Goal: Information Seeking & Learning: Understand process/instructions

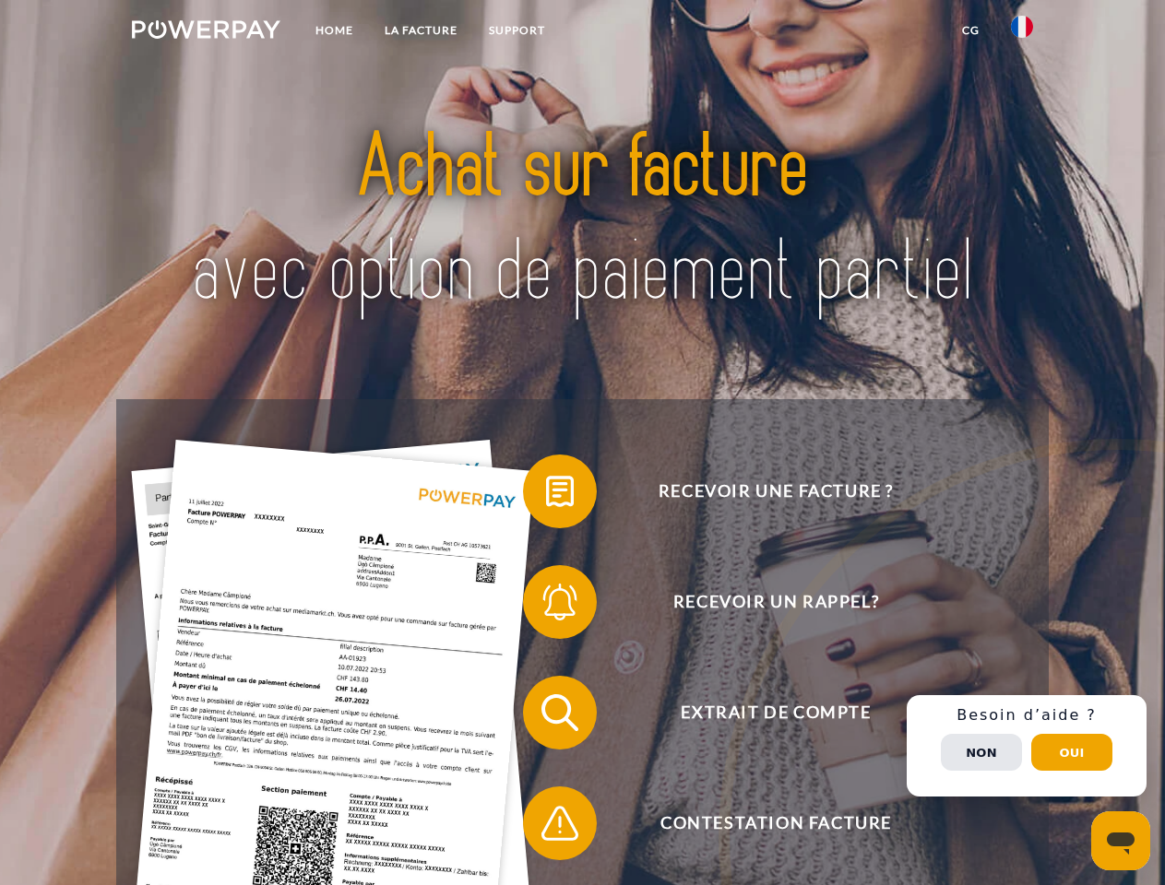
click at [206, 32] on img at bounding box center [206, 29] width 149 height 18
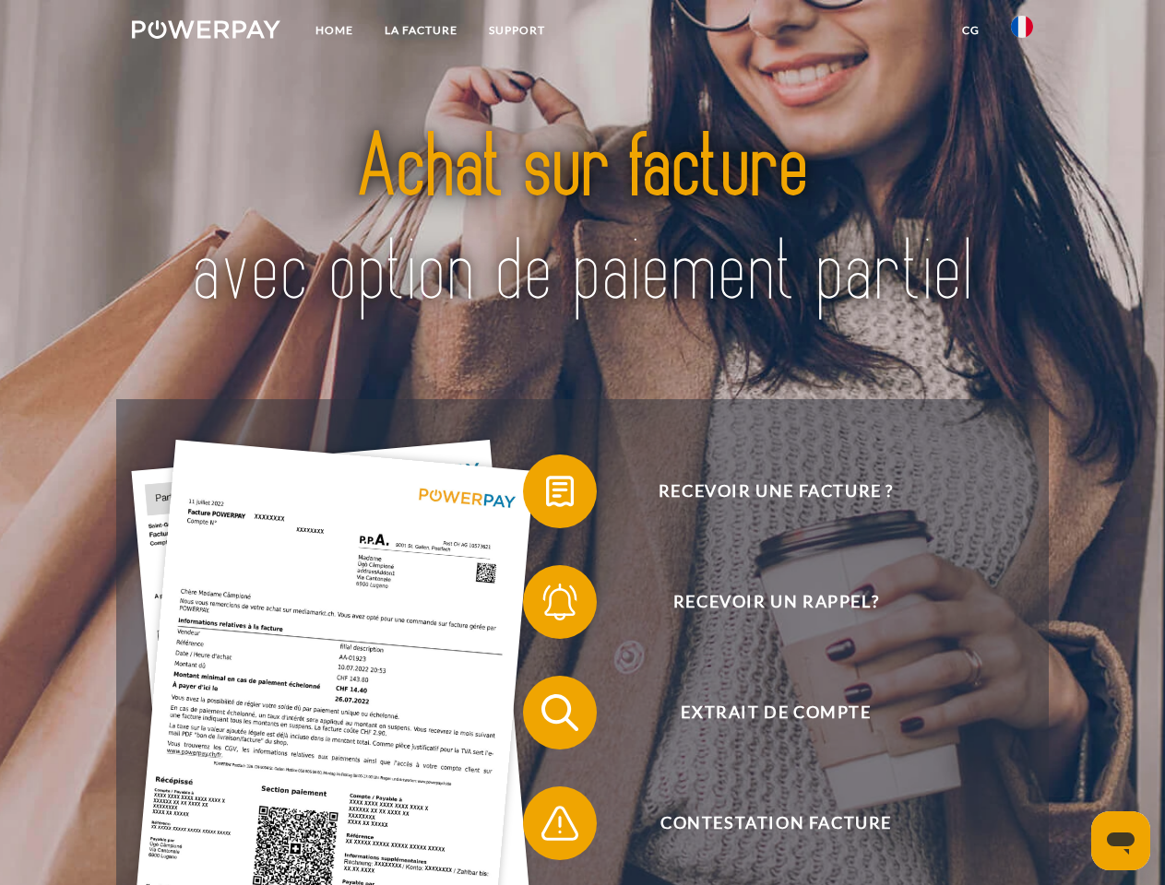
click at [1022, 32] on img at bounding box center [1022, 27] width 22 height 22
click at [970, 30] on link "CG" at bounding box center [970, 30] width 49 height 33
click at [546, 495] on span at bounding box center [532, 492] width 92 height 92
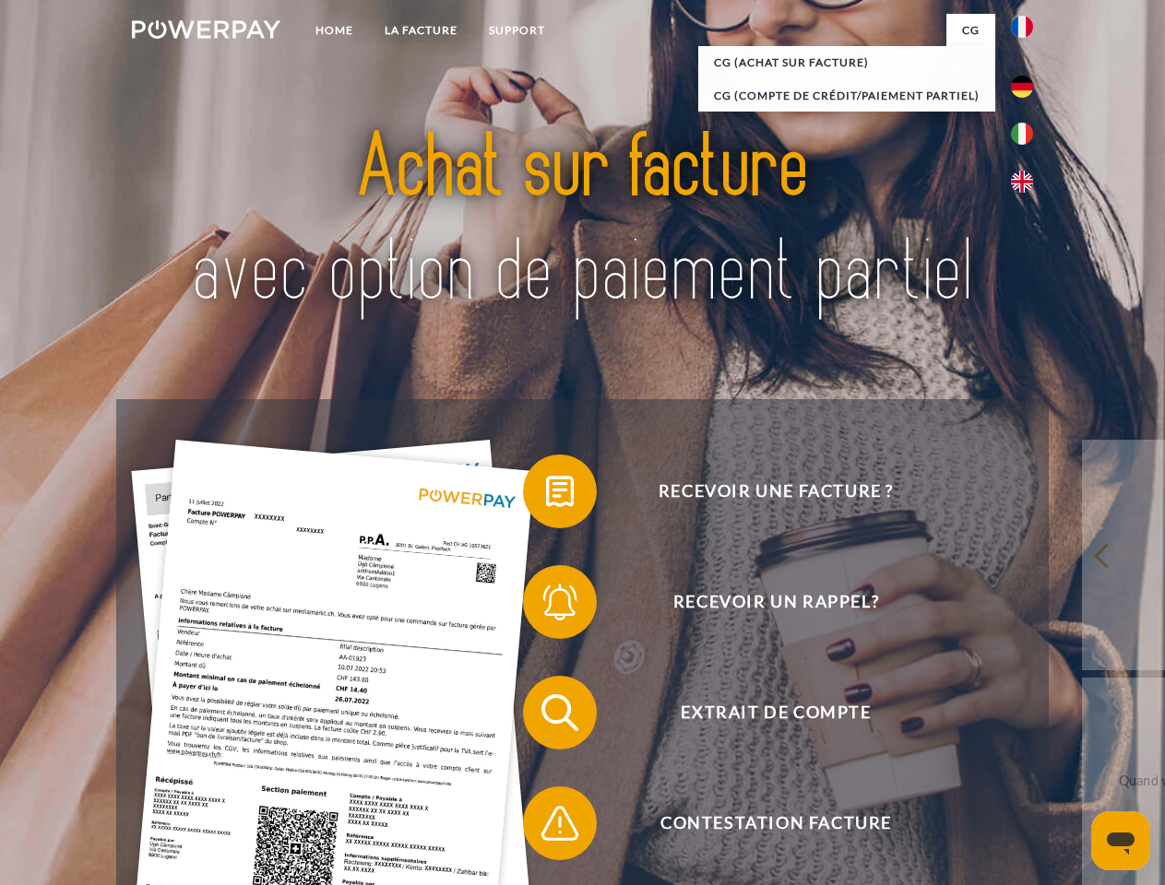
click at [546, 606] on span at bounding box center [532, 602] width 92 height 92
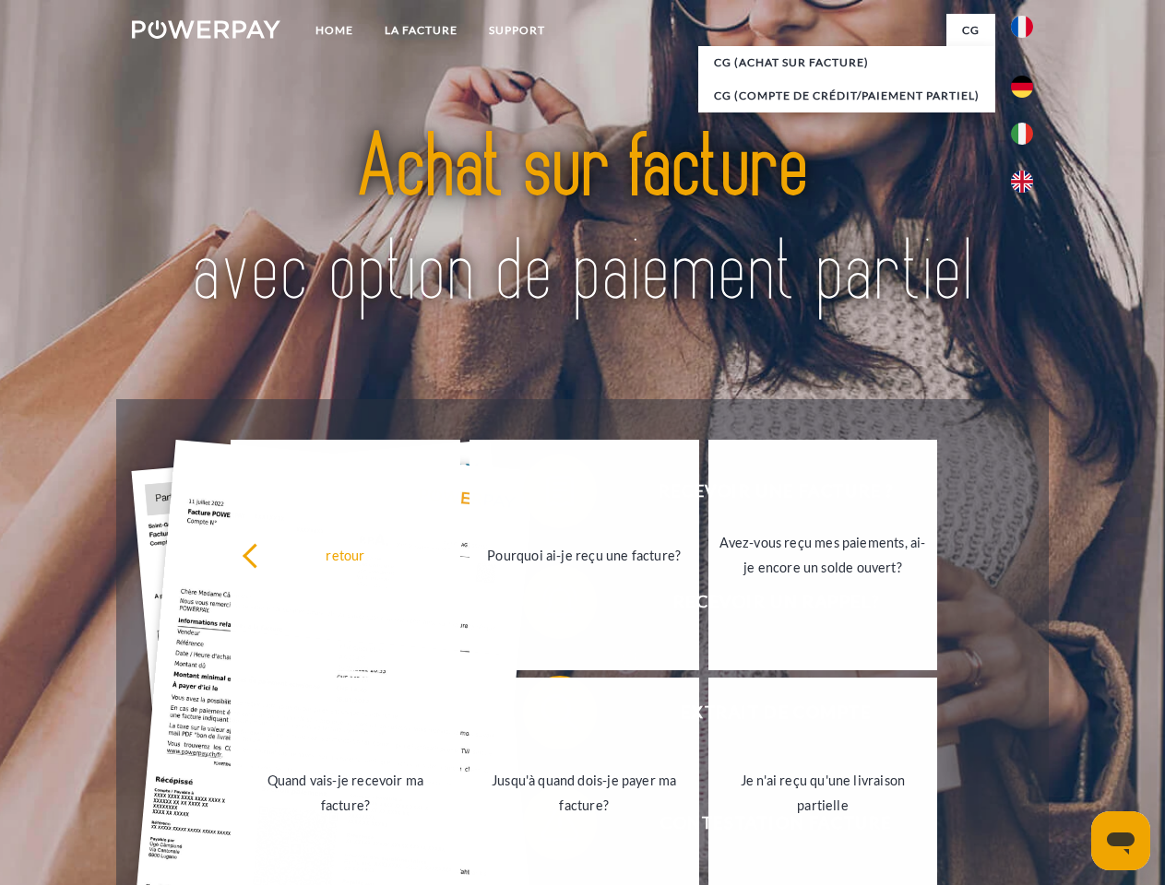
click at [546, 717] on link "Jusqu'à quand dois-je payer ma facture?" at bounding box center [584, 793] width 230 height 231
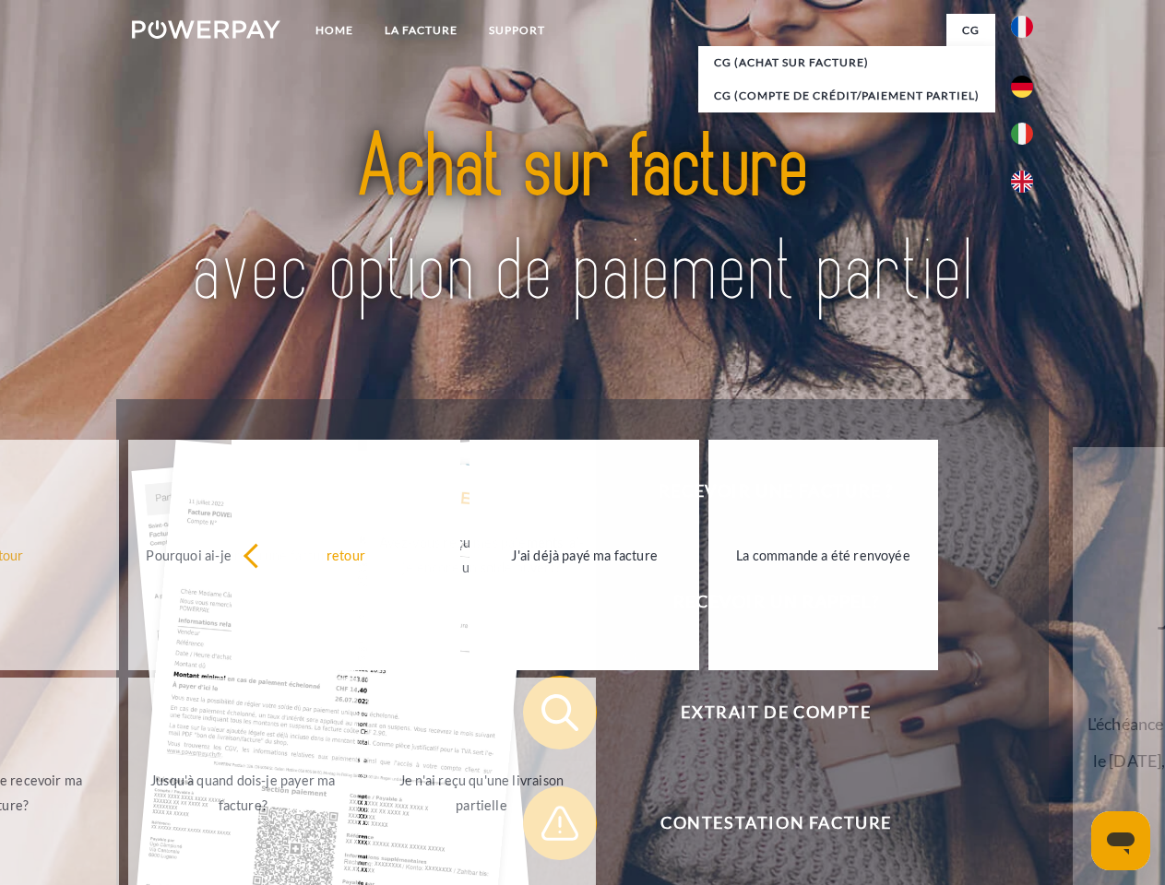
click at [546, 827] on span at bounding box center [532, 824] width 92 height 92
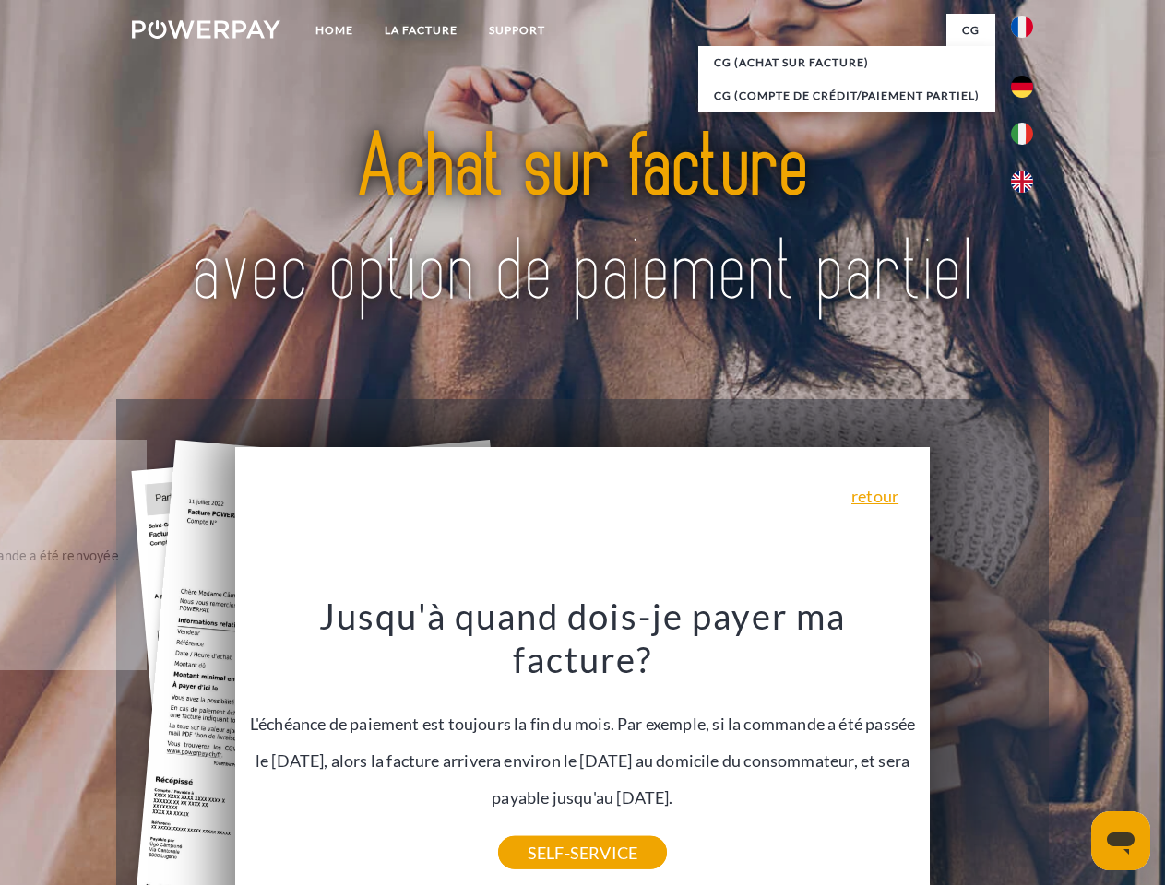
click at [1027, 746] on div "Recevoir une facture ? Recevoir un rappel? Extrait de compte retour" at bounding box center [582, 768] width 932 height 738
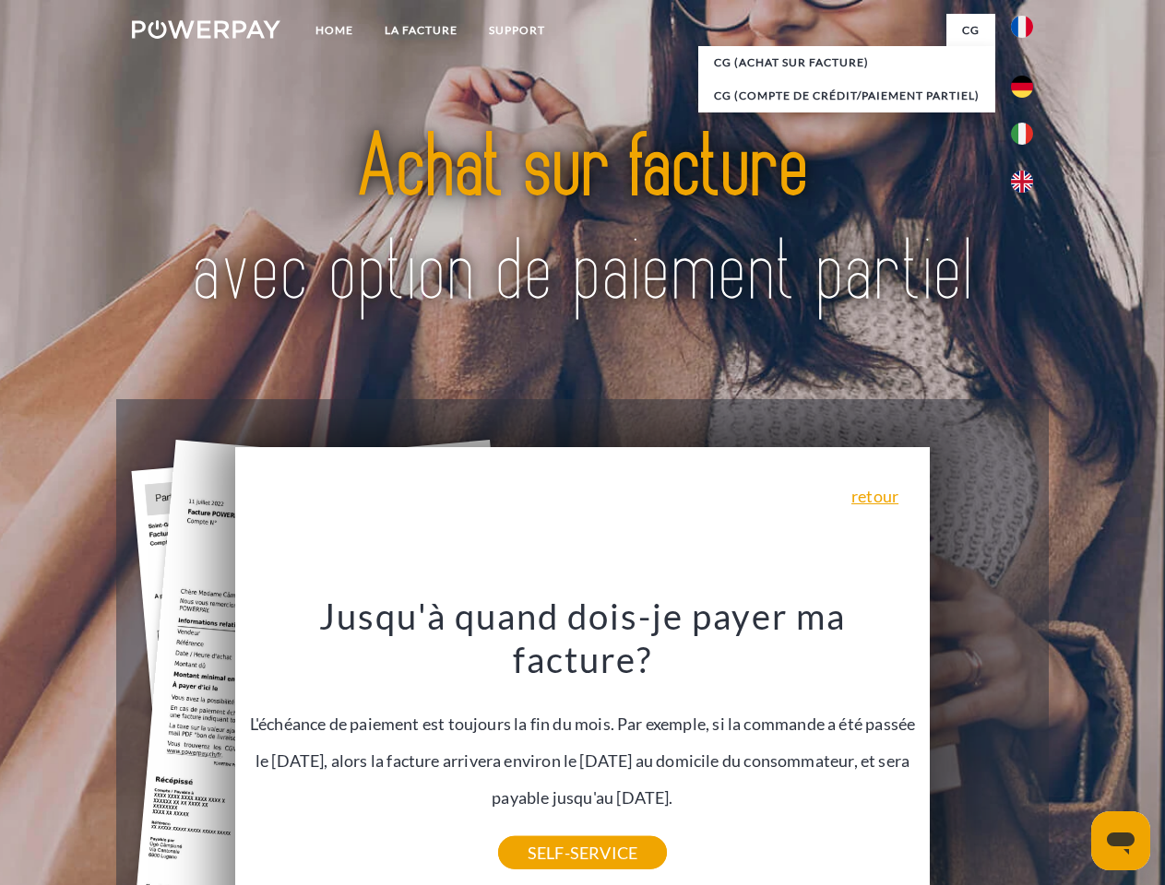
click at [981, 750] on span "Extrait de compte" at bounding box center [776, 713] width 452 height 74
click at [1072, 753] on header "Home LA FACTURE Support" at bounding box center [582, 637] width 1165 height 1274
